Goal: Communication & Community: Answer question/provide support

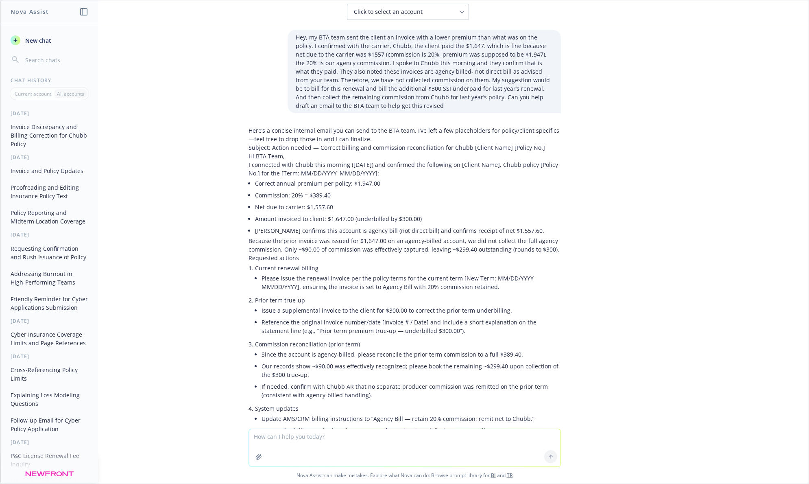
scroll to position [909, 0]
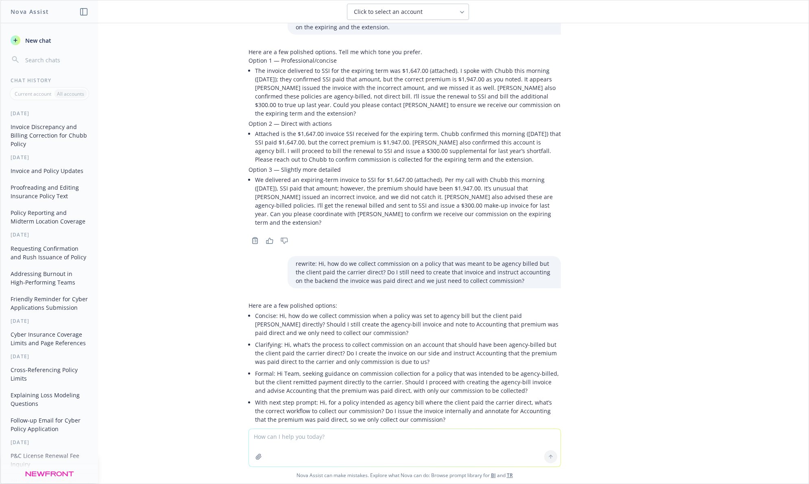
click at [294, 453] on div at bounding box center [404, 458] width 795 height 10
click at [291, 431] on textarea at bounding box center [405, 447] width 312 height 37
paste textarea "Very odd, the invoice Sarah delivered to SSI for the expiring term was for $1,6…"
type textarea "can you make sure this email is clear and concise, make it friendly tone: Very …"
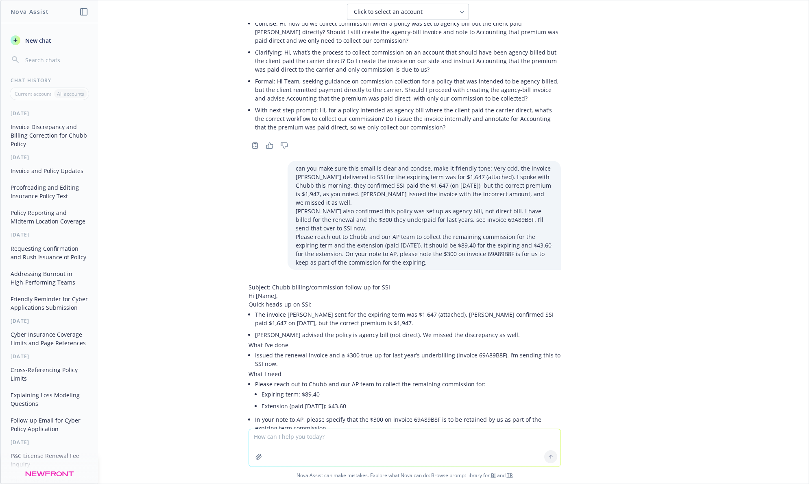
scroll to position [1210, 0]
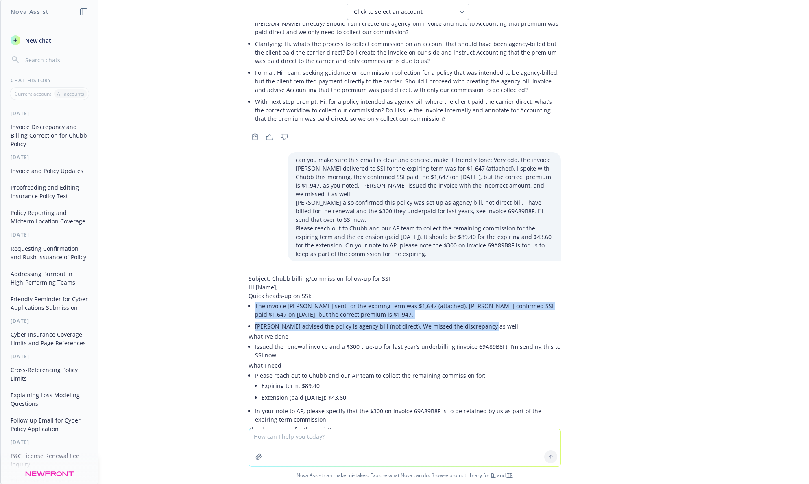
drag, startPoint x: 246, startPoint y: 260, endPoint x: 494, endPoint y: 284, distance: 249.3
click at [494, 284] on div "Subject: Chubb billing/commission follow-up for SSI Hi [Name], Quick heads-up o…" at bounding box center [405, 353] width 312 height 159
copy ul "The invoice Sarah sent for the expiring term was $1,647 (attached). Chubb confi…"
click at [355, 433] on textarea at bounding box center [405, 447] width 312 height 37
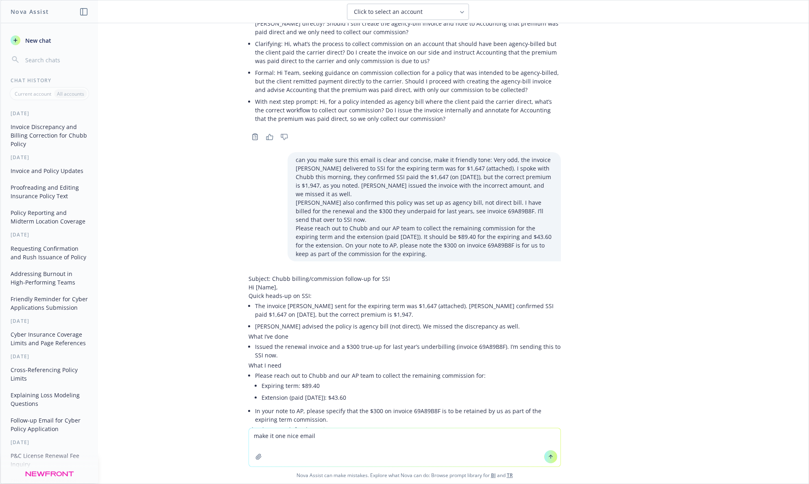
type textarea "make it one nice email"
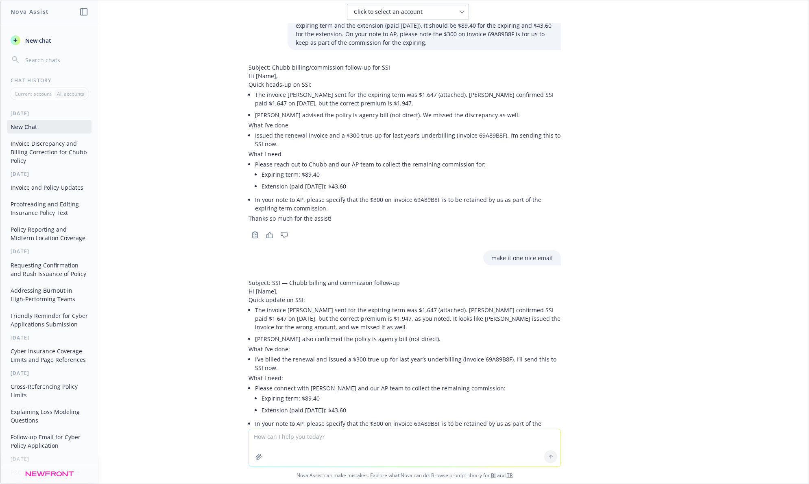
scroll to position [1433, 0]
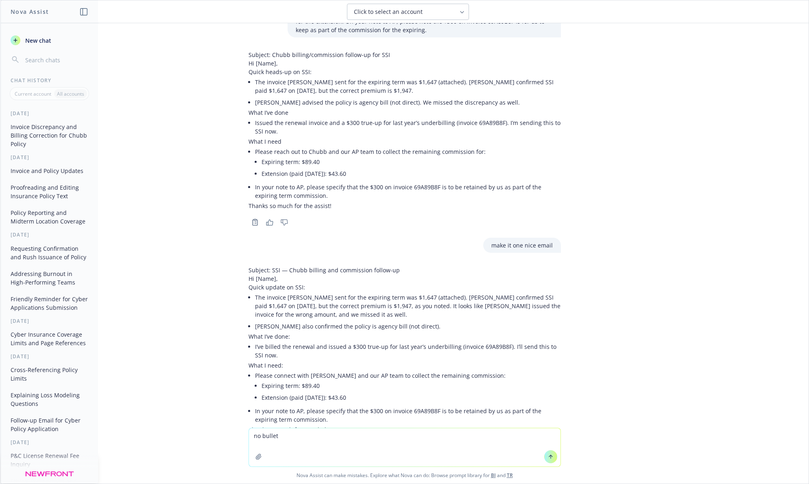
type textarea "no bullets"
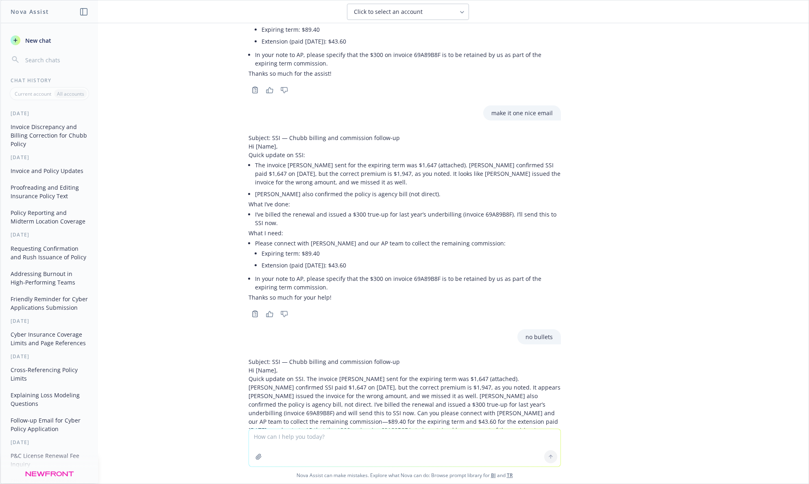
scroll to position [1575, 0]
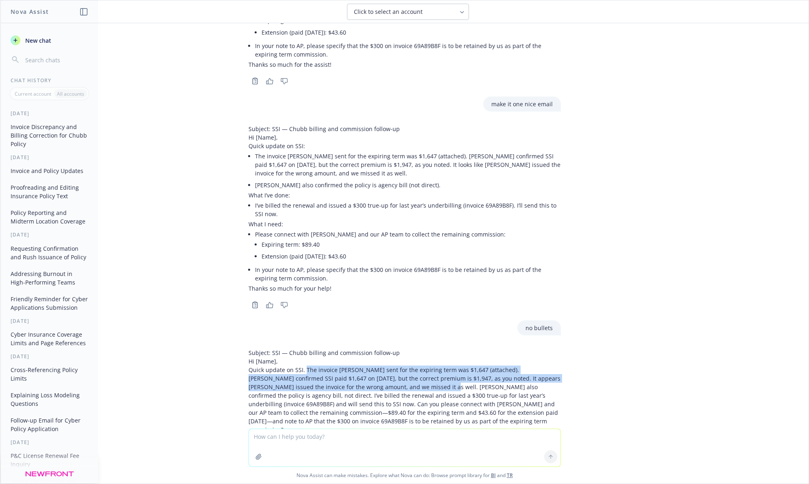
drag, startPoint x: 297, startPoint y: 326, endPoint x: 386, endPoint y: 342, distance: 90.9
click at [386, 365] on p "Quick update on SSI. The invoice Sarah sent for the expiring term was $1,647 (a…" at bounding box center [405, 399] width 312 height 68
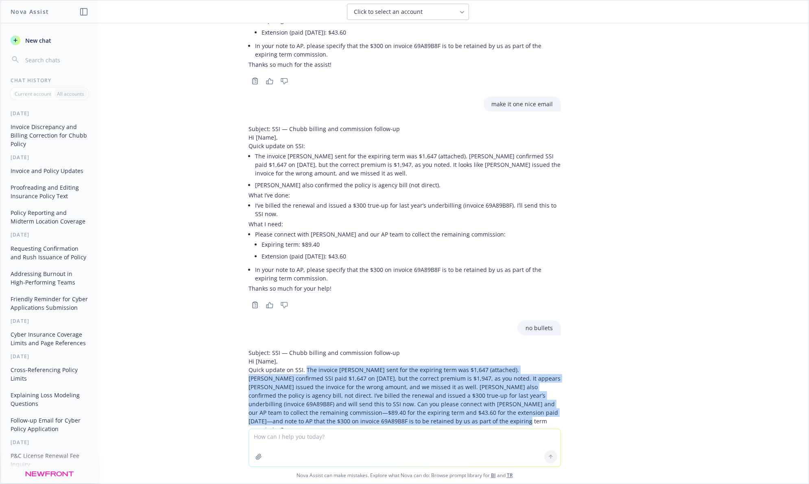
drag, startPoint x: 405, startPoint y: 380, endPoint x: 297, endPoint y: 324, distance: 121.4
click at [297, 365] on p "Quick update on SSI. The invoice Sarah sent for the expiring term was $1,647 (a…" at bounding box center [405, 399] width 312 height 68
copy p "The invoice Sarah sent for the expiring term was $1,647 (attached). Chubb confi…"
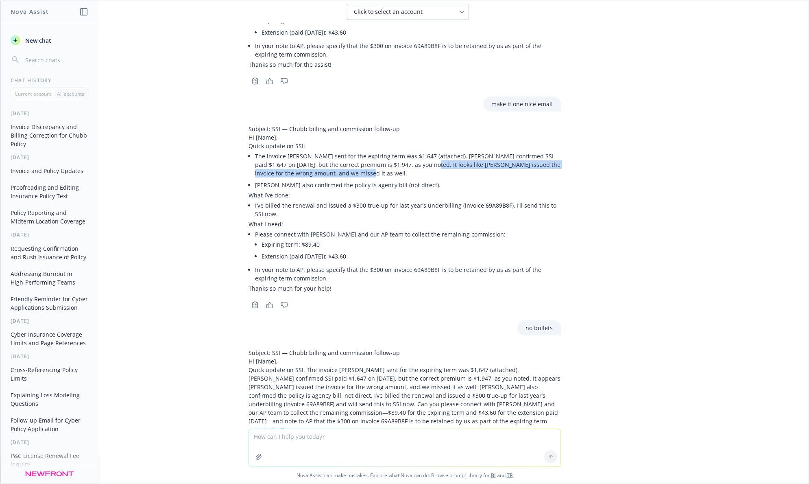
drag, startPoint x: 402, startPoint y: 131, endPoint x: 403, endPoint y: 123, distance: 8.6
click at [403, 150] on li "The invoice Sarah sent for the expiring term was $1,647 (attached). Chubb confi…" at bounding box center [408, 164] width 306 height 29
copy li "It looks like Chubb issued the invoice for the wrong amount, and we missed it a…"
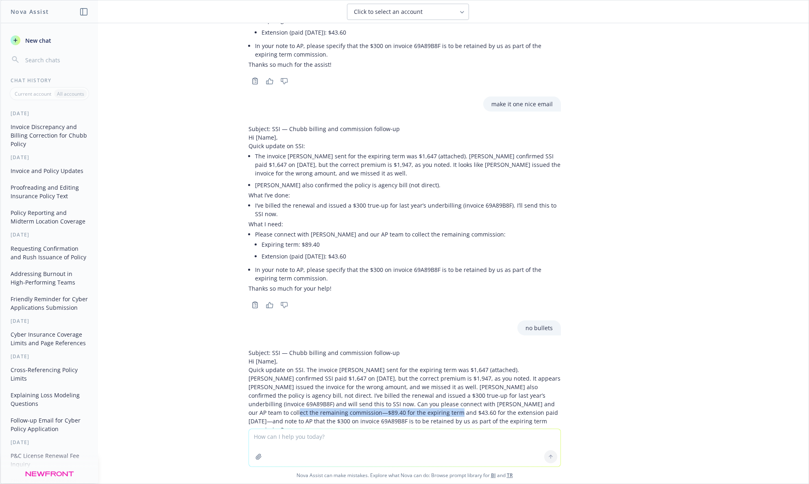
drag, startPoint x: 484, startPoint y: 359, endPoint x: 331, endPoint y: 371, distance: 154.2
click at [331, 371] on p "Quick update on SSI. The invoice Sarah sent for the expiring term was $1,647 (a…" at bounding box center [405, 399] width 312 height 68
copy p "$89.40 for the expiring term and $43.60 for the extension"
click at [388, 365] on p "Quick update on SSI. The invoice Sarah sent for the expiring term was $1,647 (a…" at bounding box center [405, 399] width 312 height 68
click at [293, 436] on textarea at bounding box center [405, 447] width 312 height 37
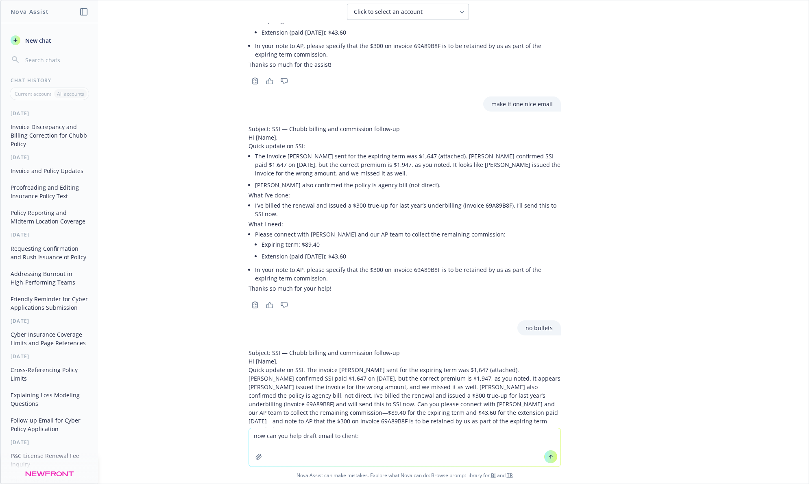
paste textarea "Hi Jake, I followed up with the local broker last week and received and auto re…"
type textarea "now can you help draft email to client: Hi Jake, I followed up with the local b…"
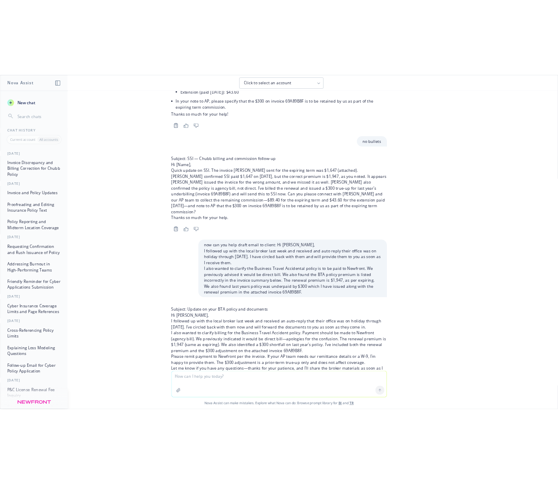
scroll to position [1810, 0]
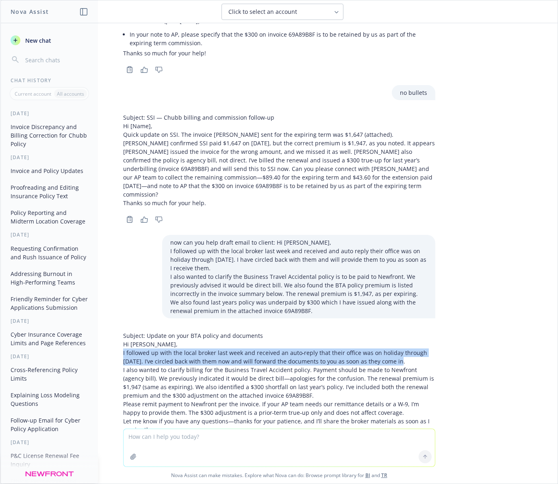
drag, startPoint x: 115, startPoint y: 298, endPoint x: 406, endPoint y: 310, distance: 291.1
click at [406, 328] on div "Subject: Update on your BTA policy and documents Hi Jake, I followed up with th…" at bounding box center [279, 394] width 325 height 132
copy p "I followed up with the local broker last week and received an auto‑reply that t…"
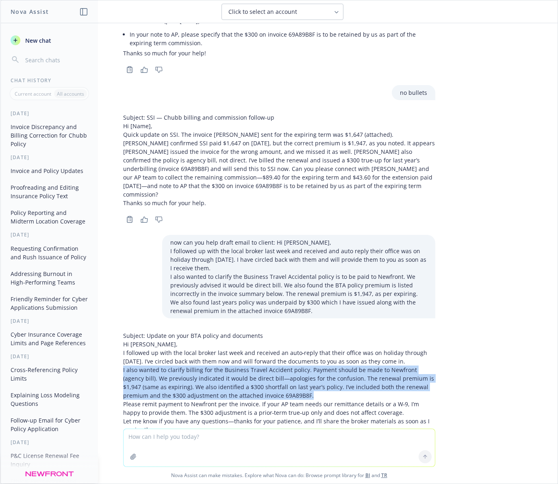
drag, startPoint x: 114, startPoint y: 318, endPoint x: 333, endPoint y: 341, distance: 220.0
click at [333, 341] on div "Subject: Update on your BTA policy and documents Hi Jake, I followed up with th…" at bounding box center [279, 394] width 325 height 132
copy p "I also wanted to clarify billing for the Business Travel Accident policy. Payme…"
click at [171, 439] on textarea at bounding box center [280, 447] width 312 height 37
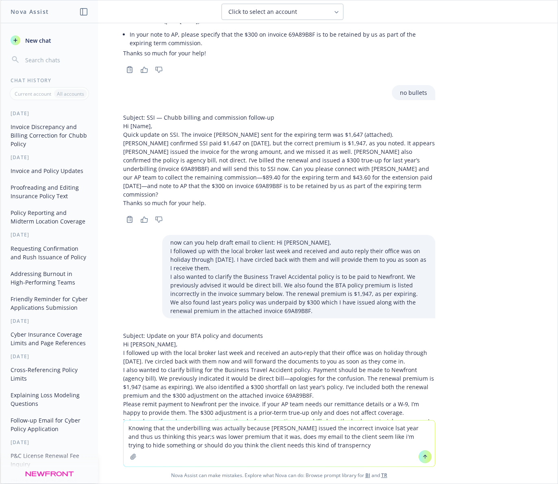
type textarea "Knowing that the underbilling was actually because chubb issued the incorrect i…"
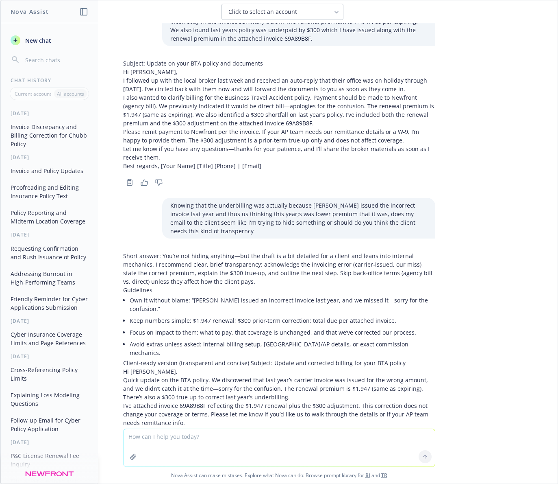
scroll to position [2083, 0]
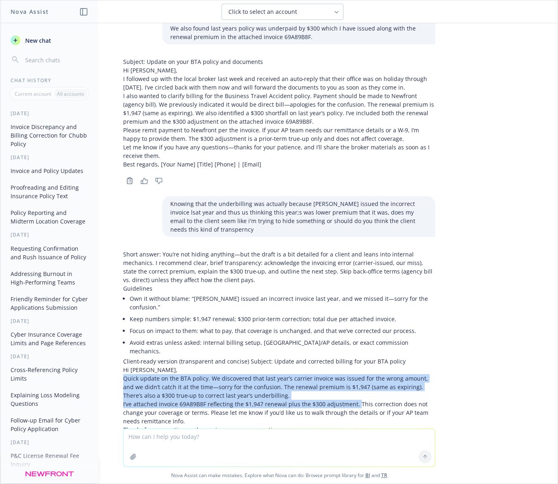
drag, startPoint x: 115, startPoint y: 301, endPoint x: 347, endPoint y: 326, distance: 232.8
click at [347, 326] on div "Short answer: You’re not hiding anything—but the draft is a bit detailed for a …" at bounding box center [279, 363] width 312 height 227
copy div "Quick update on the BTA policy. We discovered that last year’s carrier invoice …"
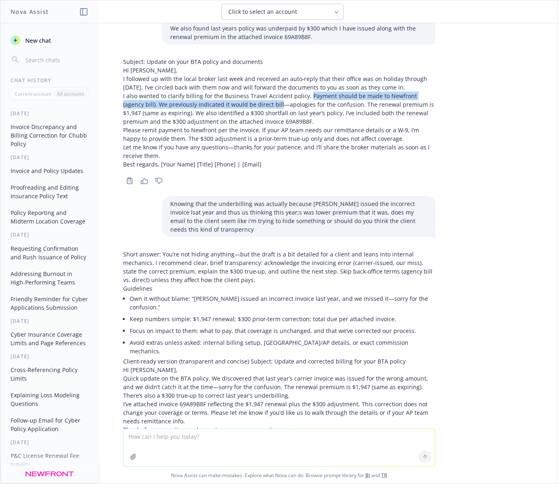
drag, startPoint x: 299, startPoint y: 44, endPoint x: 247, endPoint y: 52, distance: 52.0
click at [247, 92] on p "I also wanted to clarify billing for the Business Travel Accident policy. Payme…" at bounding box center [279, 109] width 312 height 34
copy p "Payment should be made to Newfront (agency bill). We previously indicated it wo…"
click at [159, 440] on textarea at bounding box center [280, 447] width 312 height 37
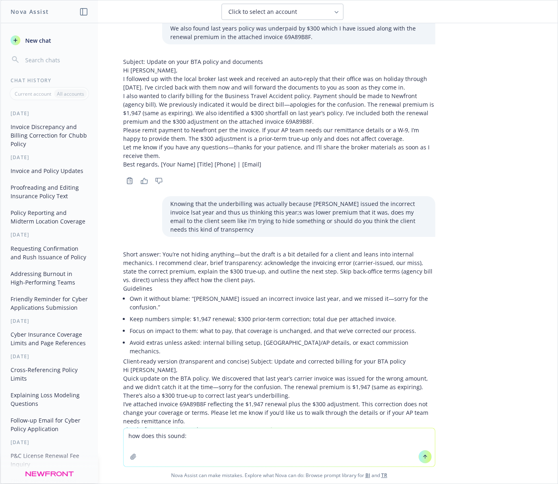
paste textarea "I followed up with the local broker last week and received an autoreply that th…"
type textarea "how does this sound: I followed up with the local broker last week and received…"
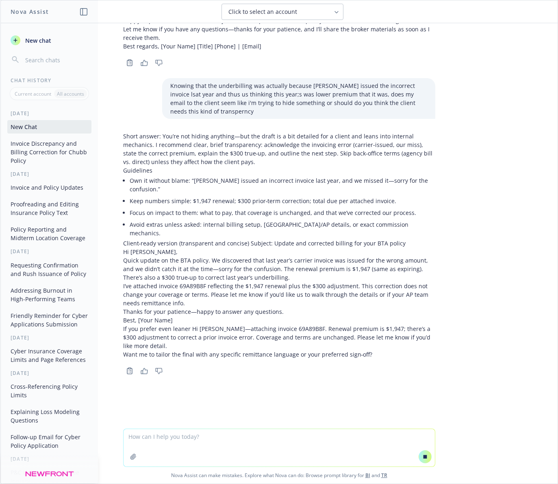
scroll to position [2070, 0]
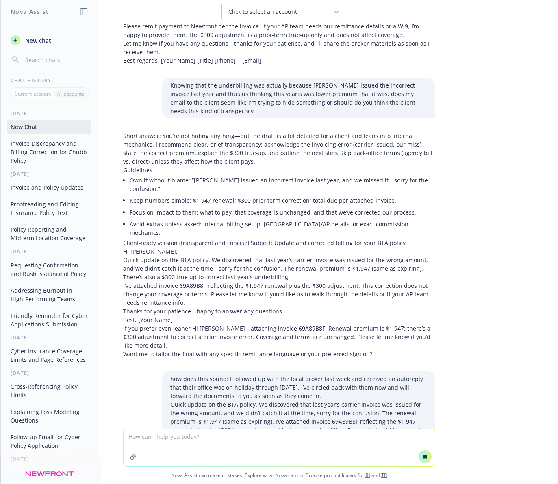
drag, startPoint x: 196, startPoint y: 317, endPoint x: 150, endPoint y: 316, distance: 46.4
click at [196, 400] on p "Quick update on the BTA policy. We discovered that last year’s carrier invoice …" at bounding box center [298, 430] width 257 height 60
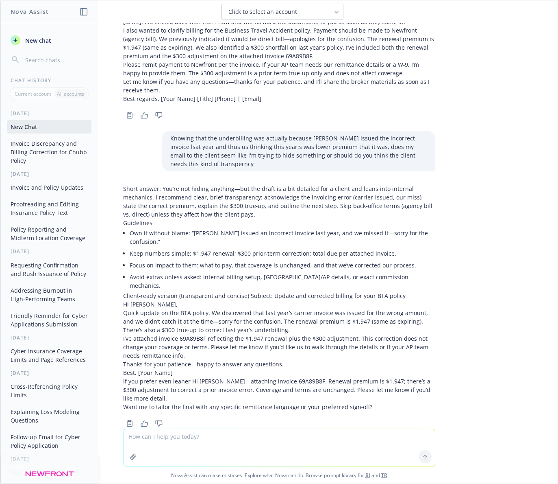
scroll to position [2336, 0]
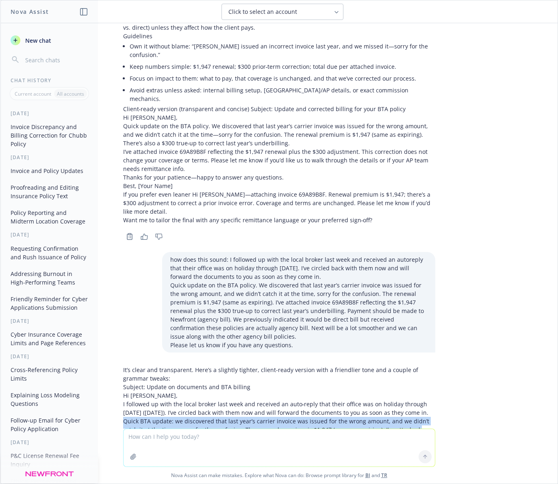
drag, startPoint x: 267, startPoint y: 377, endPoint x: 116, endPoint y: 335, distance: 156.9
click at [123, 365] on div "It’s clear and transparent. Here’s a slightly tighter, client-ready version wit…" at bounding box center [279, 420] width 312 height 111
copy div "Quick BTA update: we discovered that last year’s carrier invoice was issued for…"
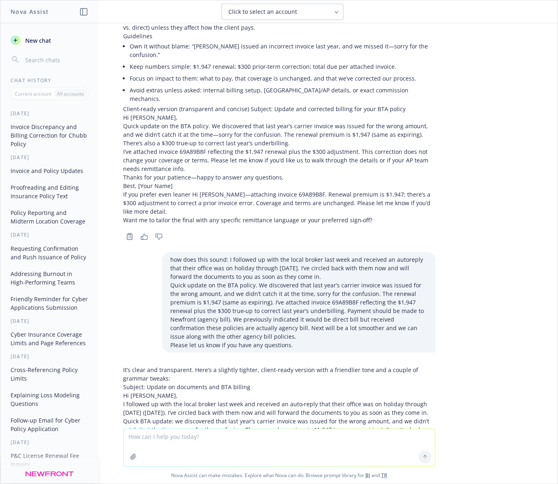
drag, startPoint x: 272, startPoint y: 205, endPoint x: 389, endPoint y: 30, distance: 211.2
click at [272, 281] on p "Quick update on the BTA policy. We discovered that last year’s carrier invoice …" at bounding box center [298, 311] width 257 height 60
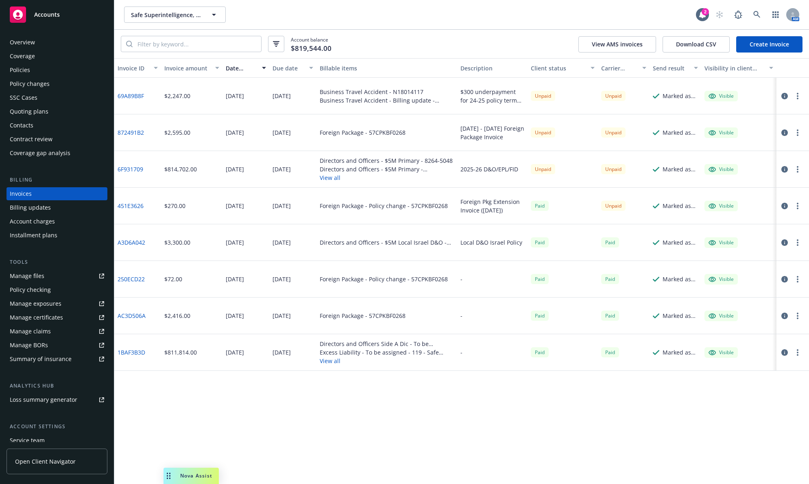
click at [137, 98] on link "69A89B8F" at bounding box center [131, 96] width 26 height 9
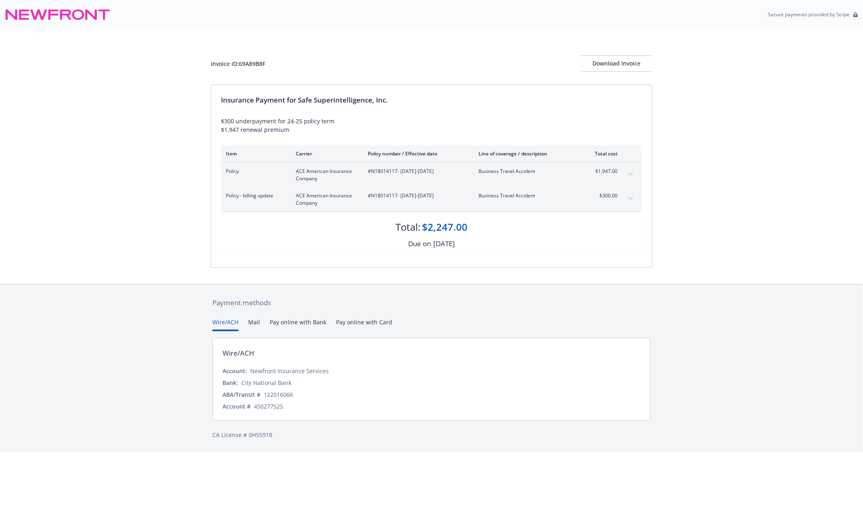
drag, startPoint x: 458, startPoint y: 197, endPoint x: 401, endPoint y: 199, distance: 56.6
click at [401, 199] on span "#N18014117 - [DATE]-[DATE]" at bounding box center [417, 195] width 98 height 7
click at [632, 198] on icon "expand content" at bounding box center [630, 198] width 5 height 3
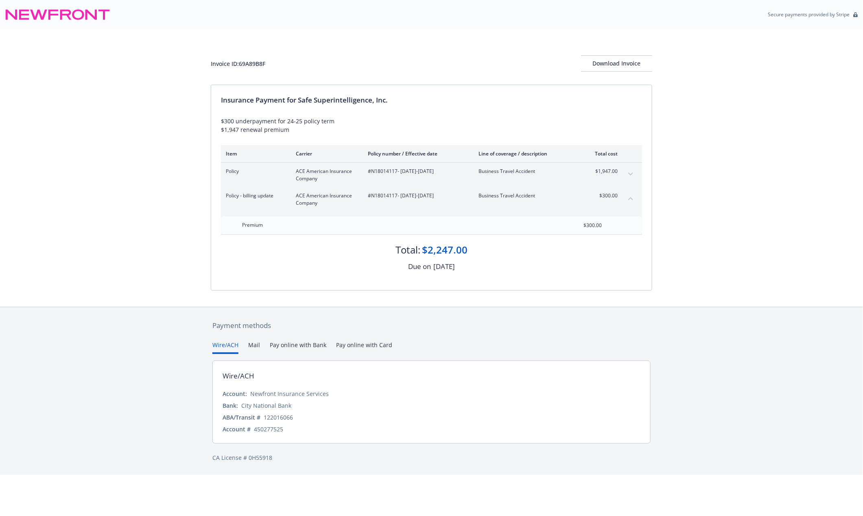
copy span "09/06/2024-09/30/2025"
drag, startPoint x: 219, startPoint y: 100, endPoint x: 349, endPoint y: 129, distance: 133.3
click at [349, 129] on div "Insurance Payment for Safe Superintelligence, Inc. $300 underpayment for 24-25 …" at bounding box center [431, 187] width 441 height 205
click at [303, 135] on div "Insurance Payment for Safe Superintelligence, Inc. $300 underpayment for 24-25 …" at bounding box center [431, 187] width 441 height 205
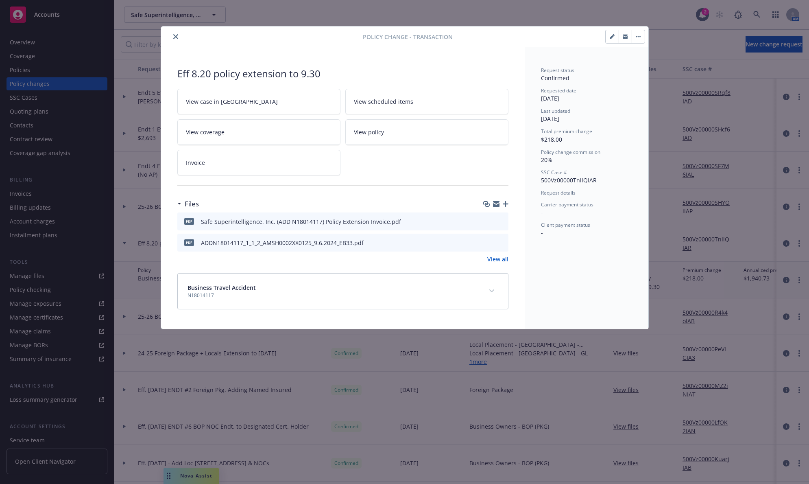
click at [176, 36] on icon "close" at bounding box center [175, 36] width 5 height 5
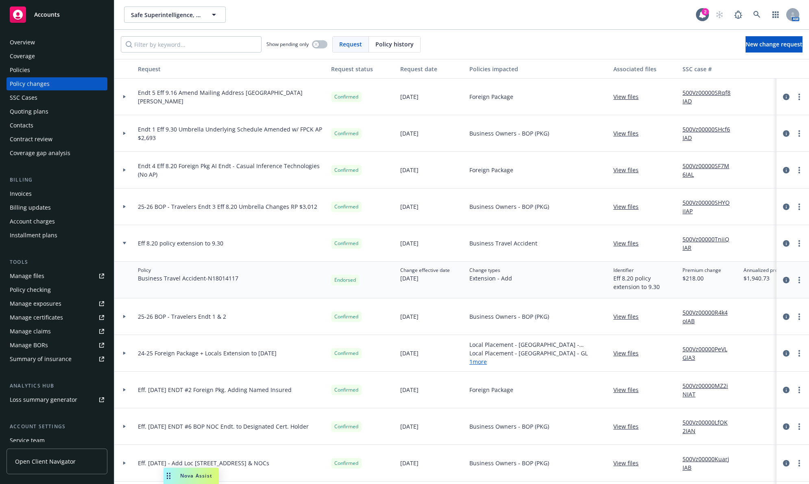
click at [45, 66] on div "Policies" at bounding box center [57, 69] width 94 height 13
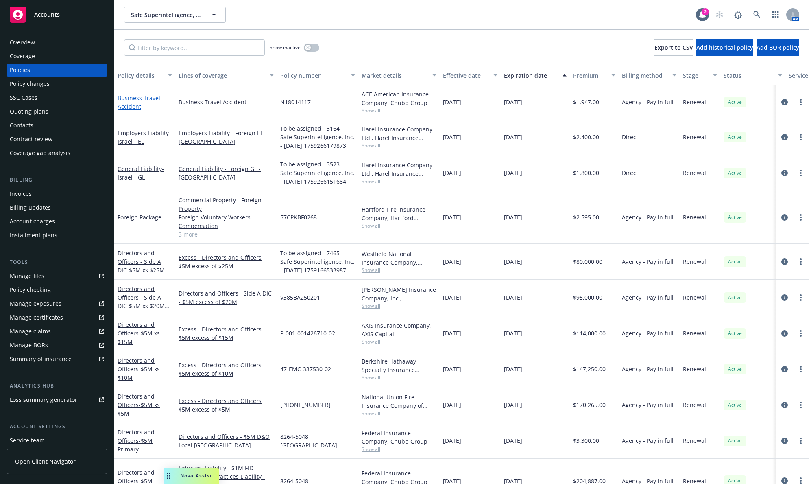
click at [138, 99] on link "Business Travel Accident" at bounding box center [139, 102] width 43 height 16
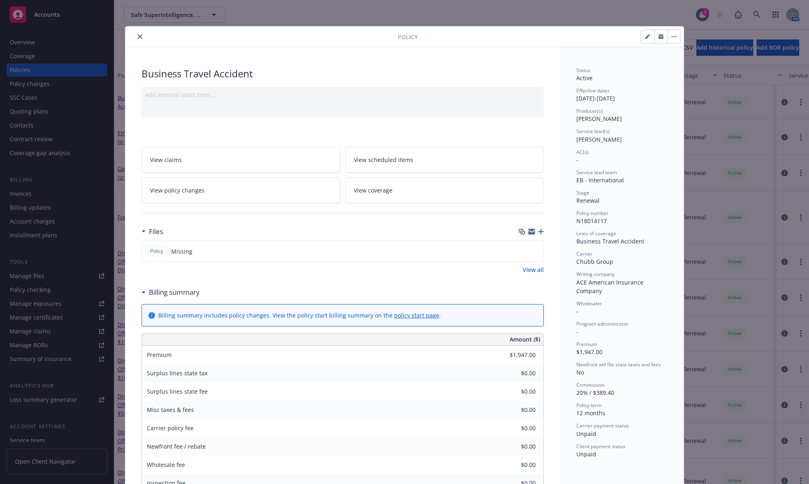
click at [137, 36] on icon "close" at bounding box center [139, 36] width 5 height 5
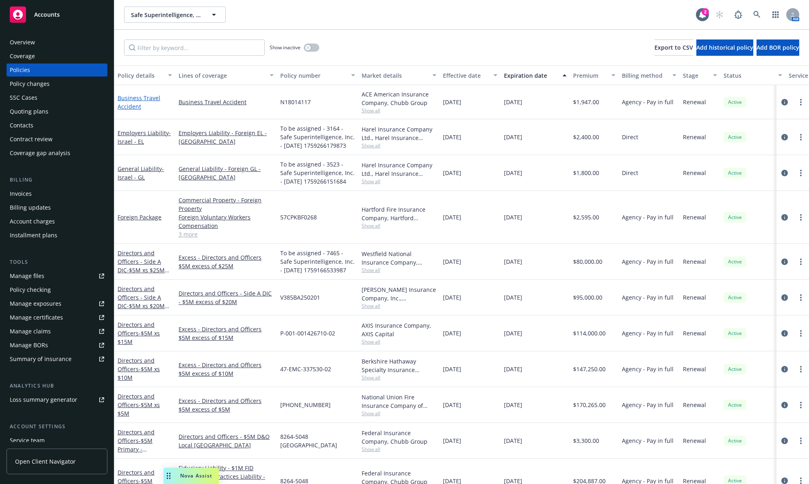
click at [131, 99] on link "Business Travel Accident" at bounding box center [139, 102] width 43 height 16
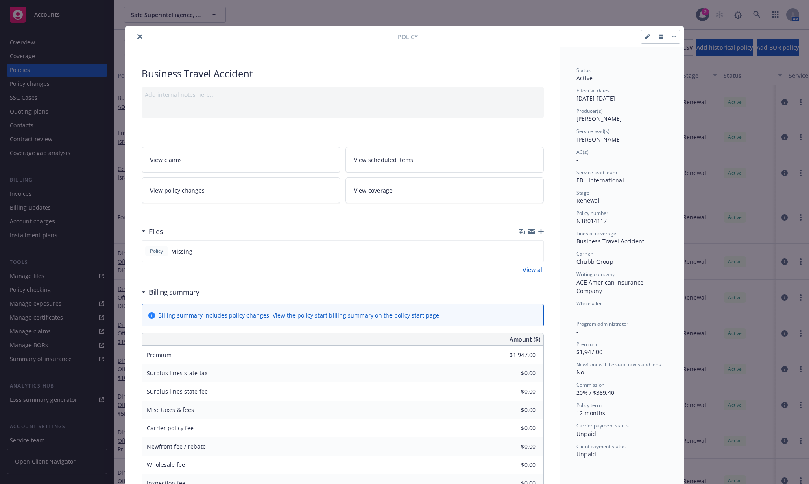
scroll to position [24, 0]
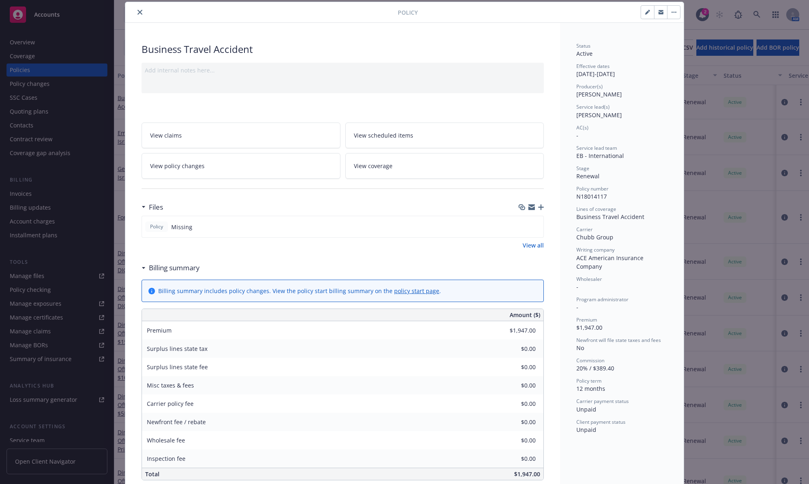
click at [658, 15] on button "button" at bounding box center [660, 12] width 13 height 13
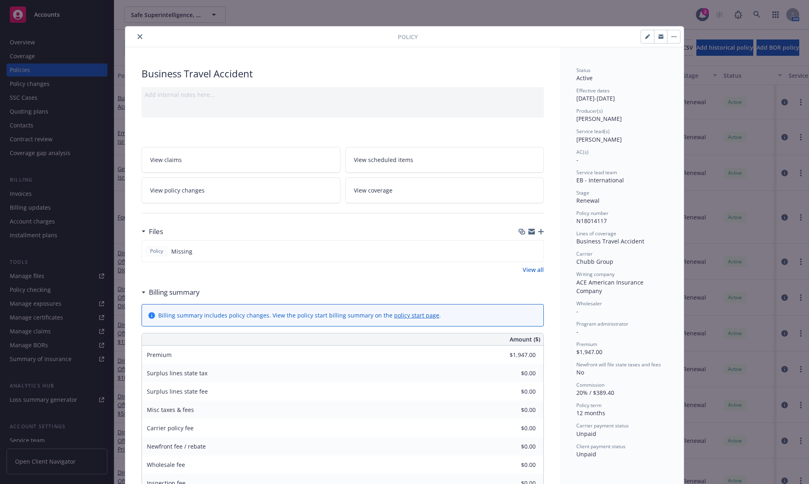
click at [137, 37] on icon "close" at bounding box center [139, 36] width 5 height 5
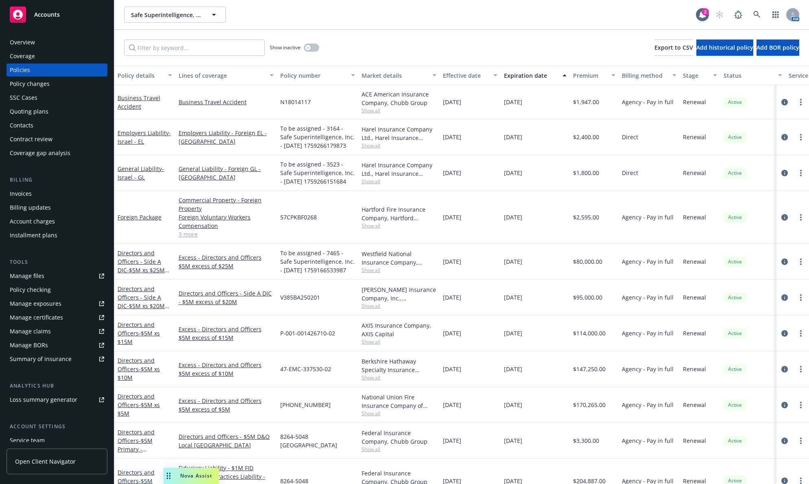
click at [51, 192] on div "Invoices" at bounding box center [57, 193] width 94 height 13
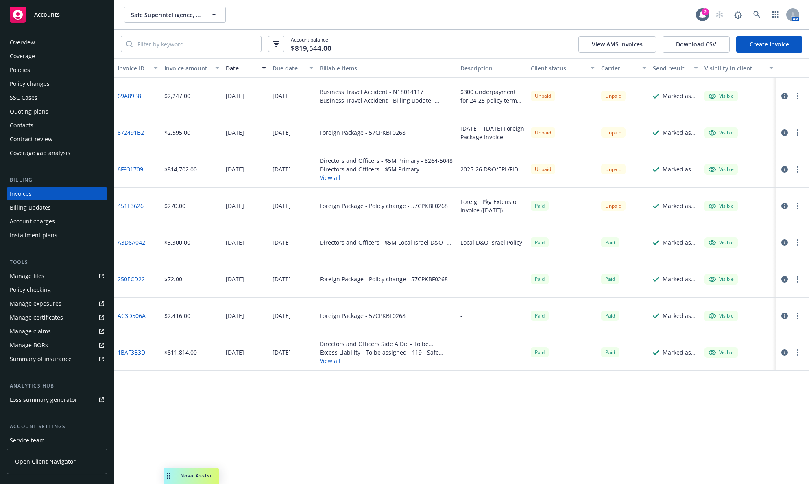
click at [761, 39] on link "Create Invoice" at bounding box center [769, 44] width 66 height 16
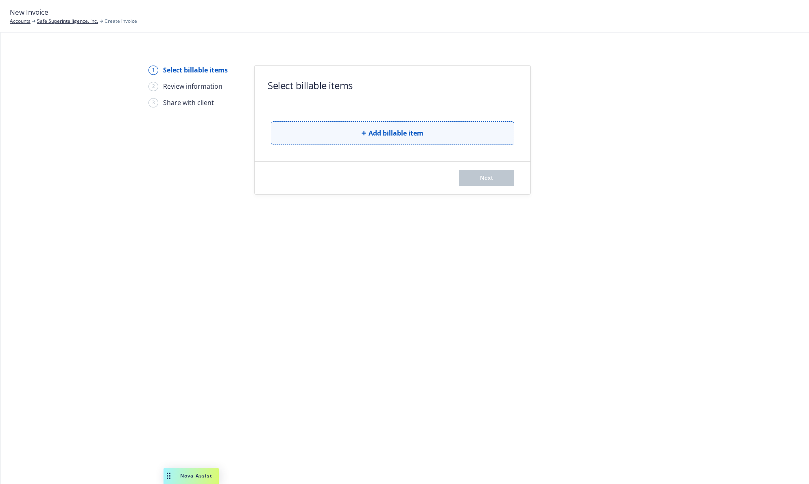
click at [418, 128] on span "Add billable item" at bounding box center [396, 133] width 55 height 10
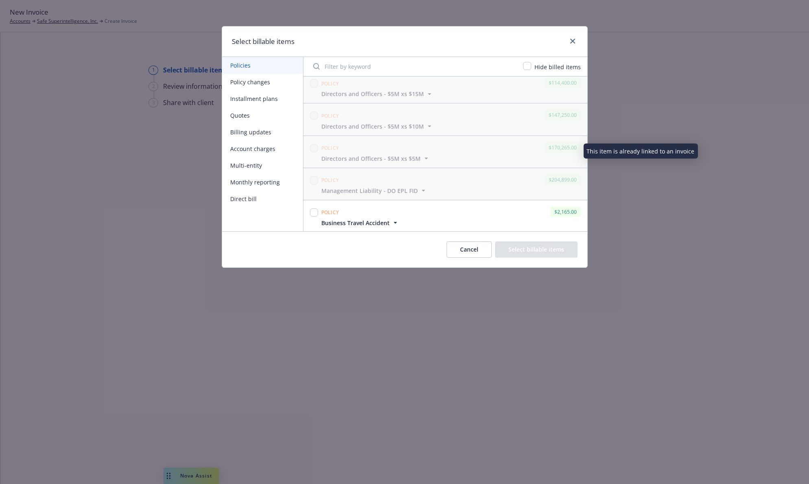
scroll to position [425, 0]
click at [374, 217] on span "Business Travel Accident" at bounding box center [355, 221] width 68 height 9
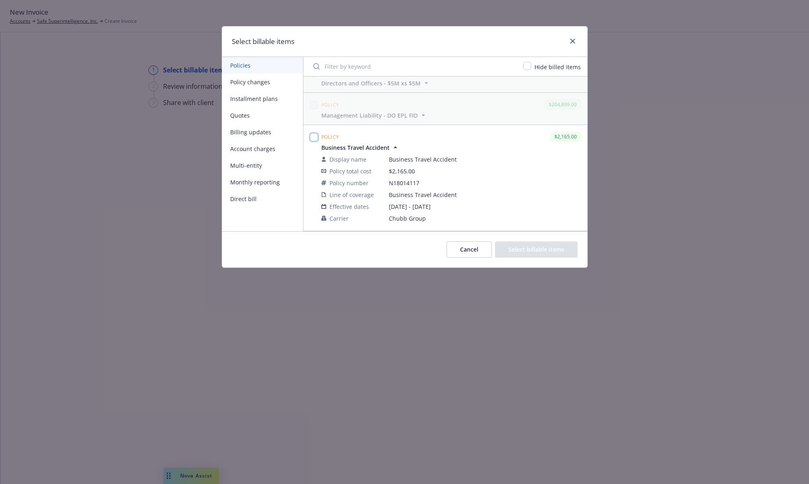
click at [316, 138] on input "checkbox" at bounding box center [314, 137] width 8 height 8
checkbox input "true"
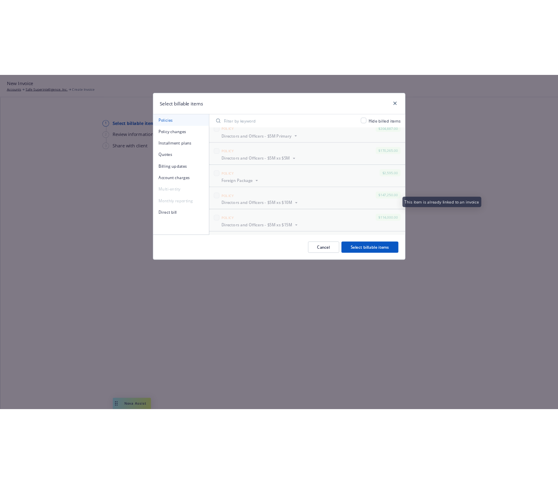
scroll to position [0, 0]
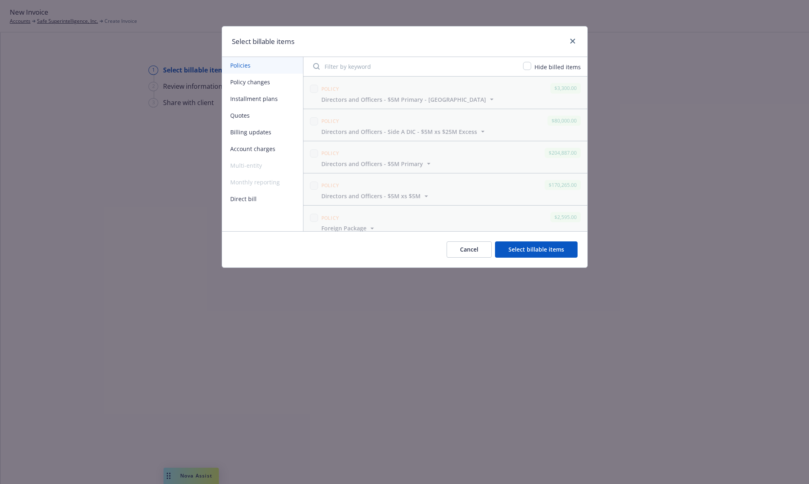
click at [269, 85] on button "Policy changes" at bounding box center [262, 82] width 81 height 17
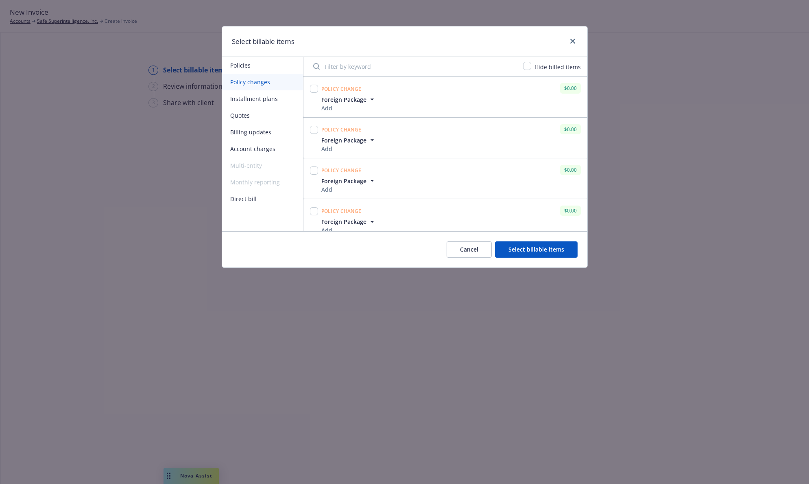
click at [279, 100] on button "Installment plans" at bounding box center [262, 98] width 81 height 17
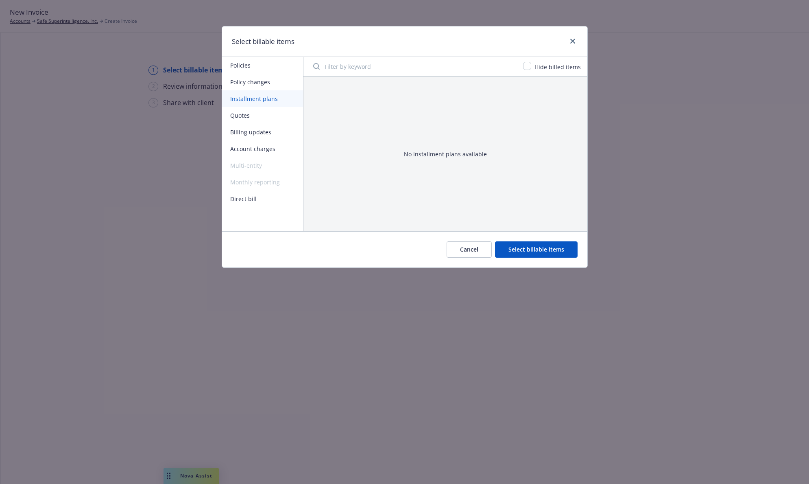
click at [270, 120] on button "Quotes" at bounding box center [262, 115] width 81 height 17
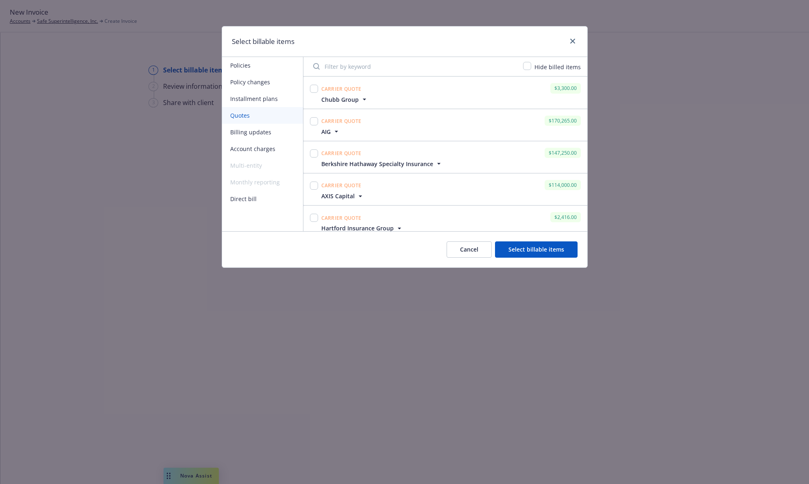
click at [269, 133] on button "Billing updates" at bounding box center [262, 132] width 81 height 17
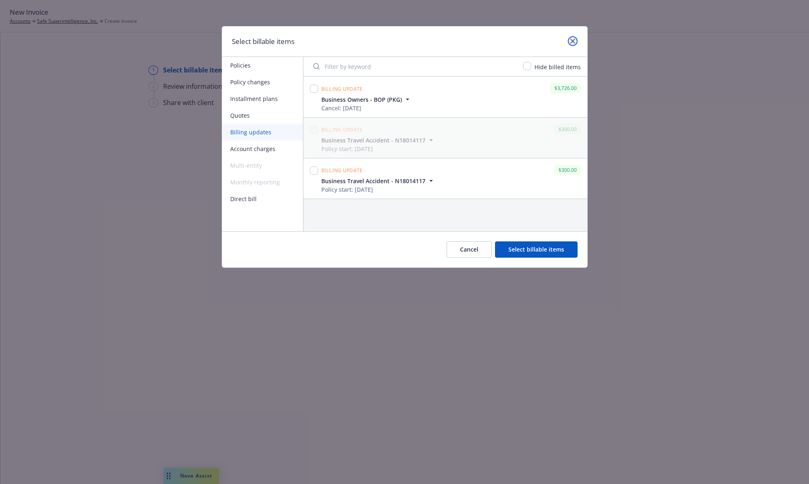
click at [572, 40] on icon "close" at bounding box center [572, 41] width 5 height 5
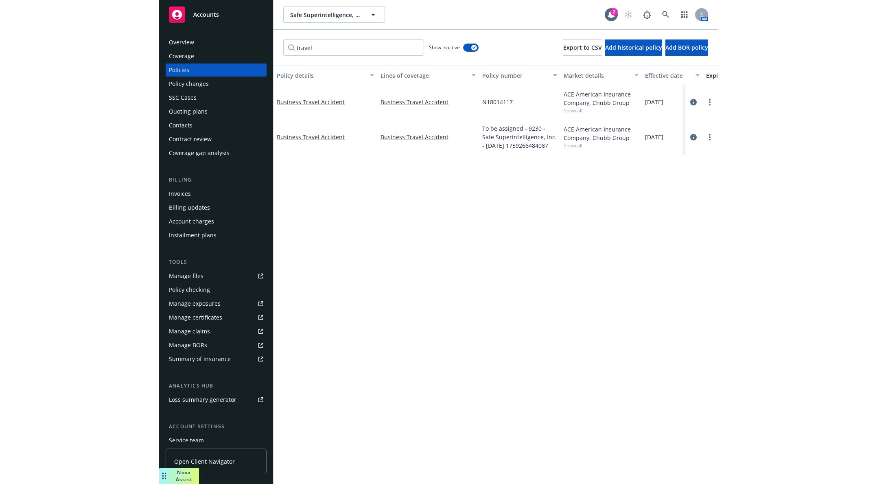
scroll to position [60, 0]
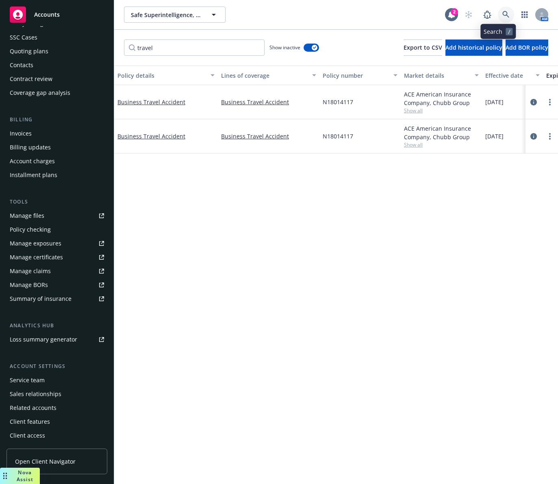
click at [503, 13] on icon at bounding box center [506, 14] width 7 height 7
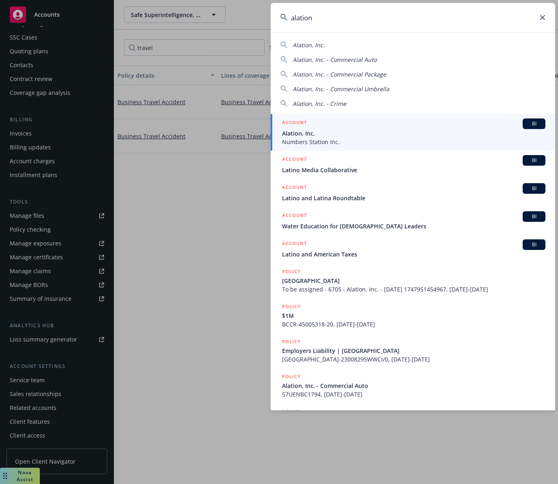
click at [332, 41] on div "Alation, Inc." at bounding box center [413, 45] width 265 height 9
type input "Alation, Inc."
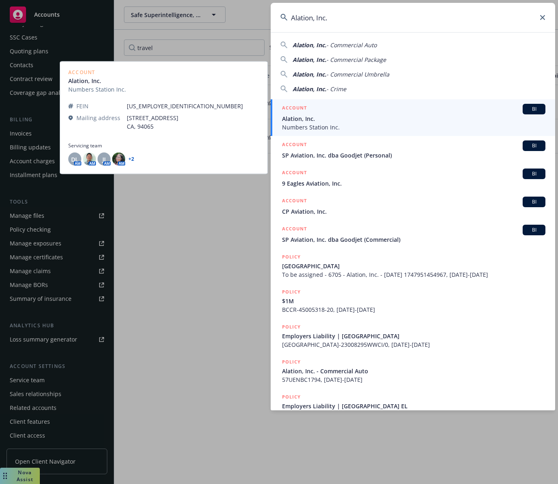
click at [358, 123] on span "Numbers Station Inc." at bounding box center [414, 127] width 264 height 9
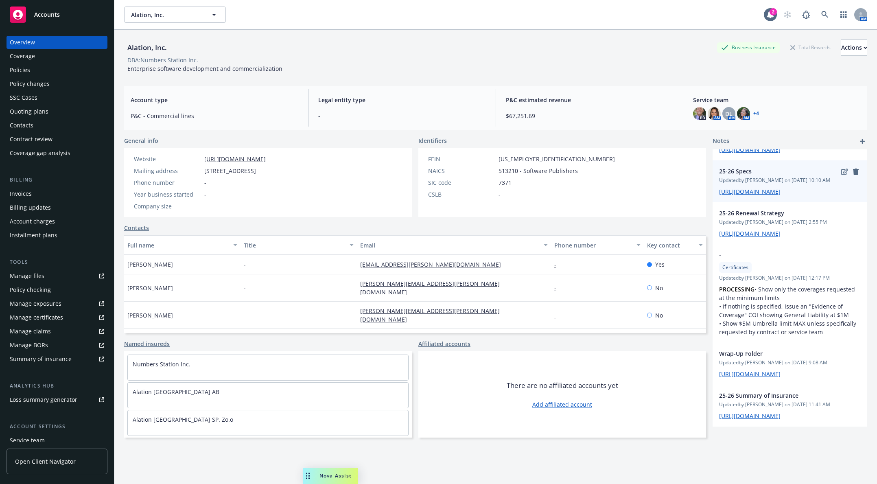
scroll to position [256, 0]
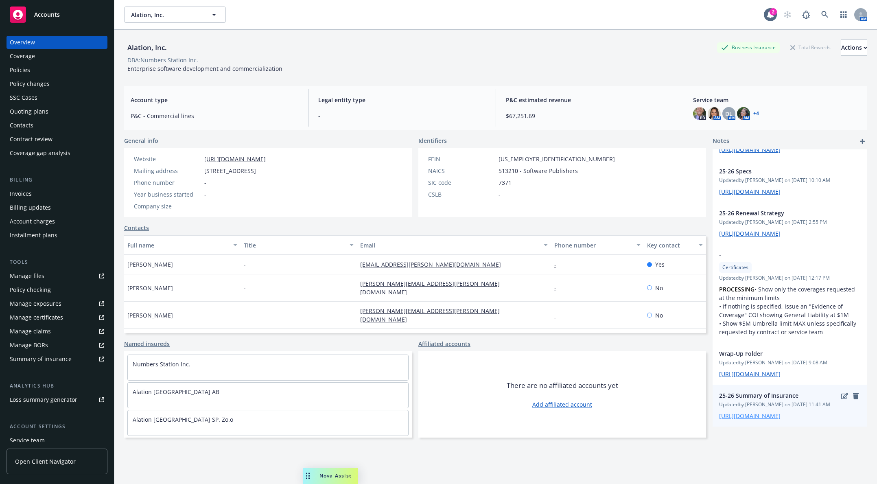
click at [558, 412] on link "https://iln-my.sharepoint.com/:w:/g/personal/victoria_escobar_newfront_com/EdpG…" at bounding box center [749, 416] width 61 height 8
